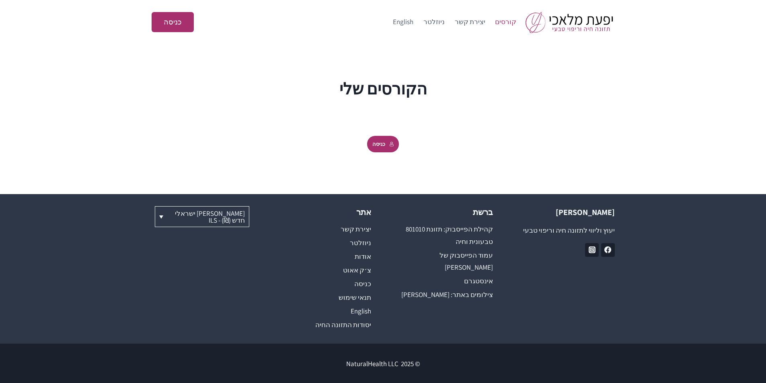
click at [508, 18] on link "קורסים" at bounding box center [505, 21] width 31 height 19
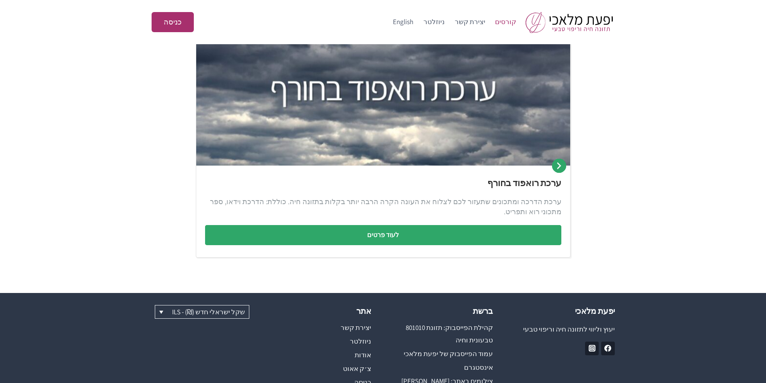
scroll to position [506, 0]
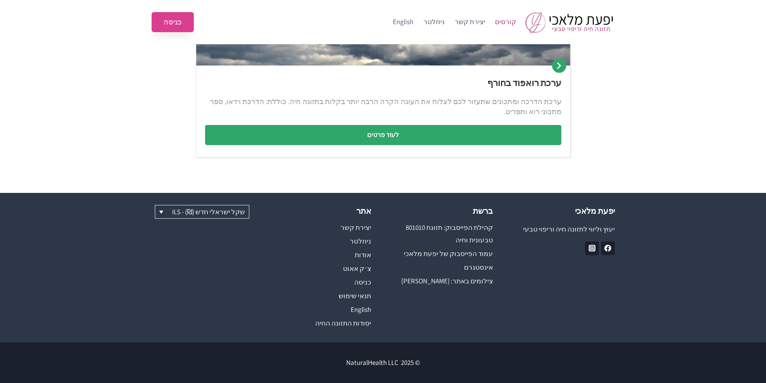
type input "[PERSON_NAME][EMAIL_ADDRESS][PERSON_NAME][DOMAIN_NAME]"
click at [170, 20] on link "כניסה" at bounding box center [173, 22] width 42 height 21
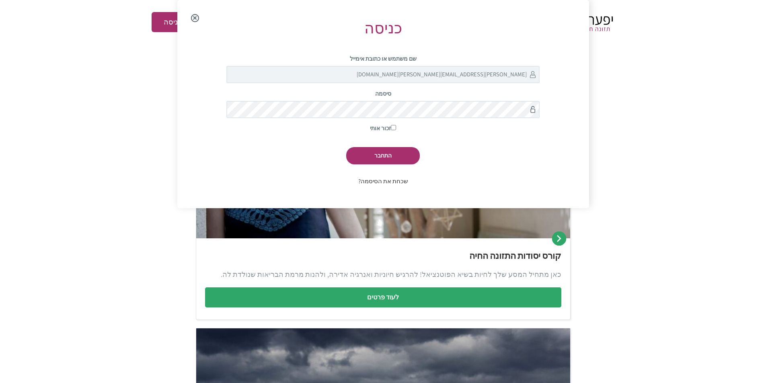
click at [395, 127] on input "זכור אותי" at bounding box center [393, 127] width 5 height 5
checkbox input "true"
click at [386, 150] on input "התחבר" at bounding box center [383, 155] width 74 height 17
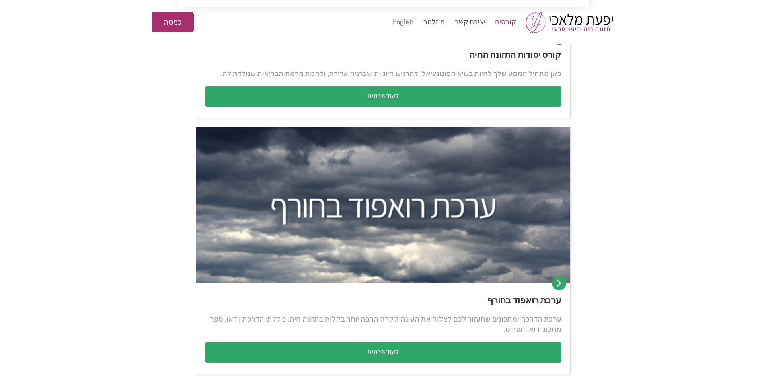
scroll to position [506, 0]
